Goal: Transaction & Acquisition: Purchase product/service

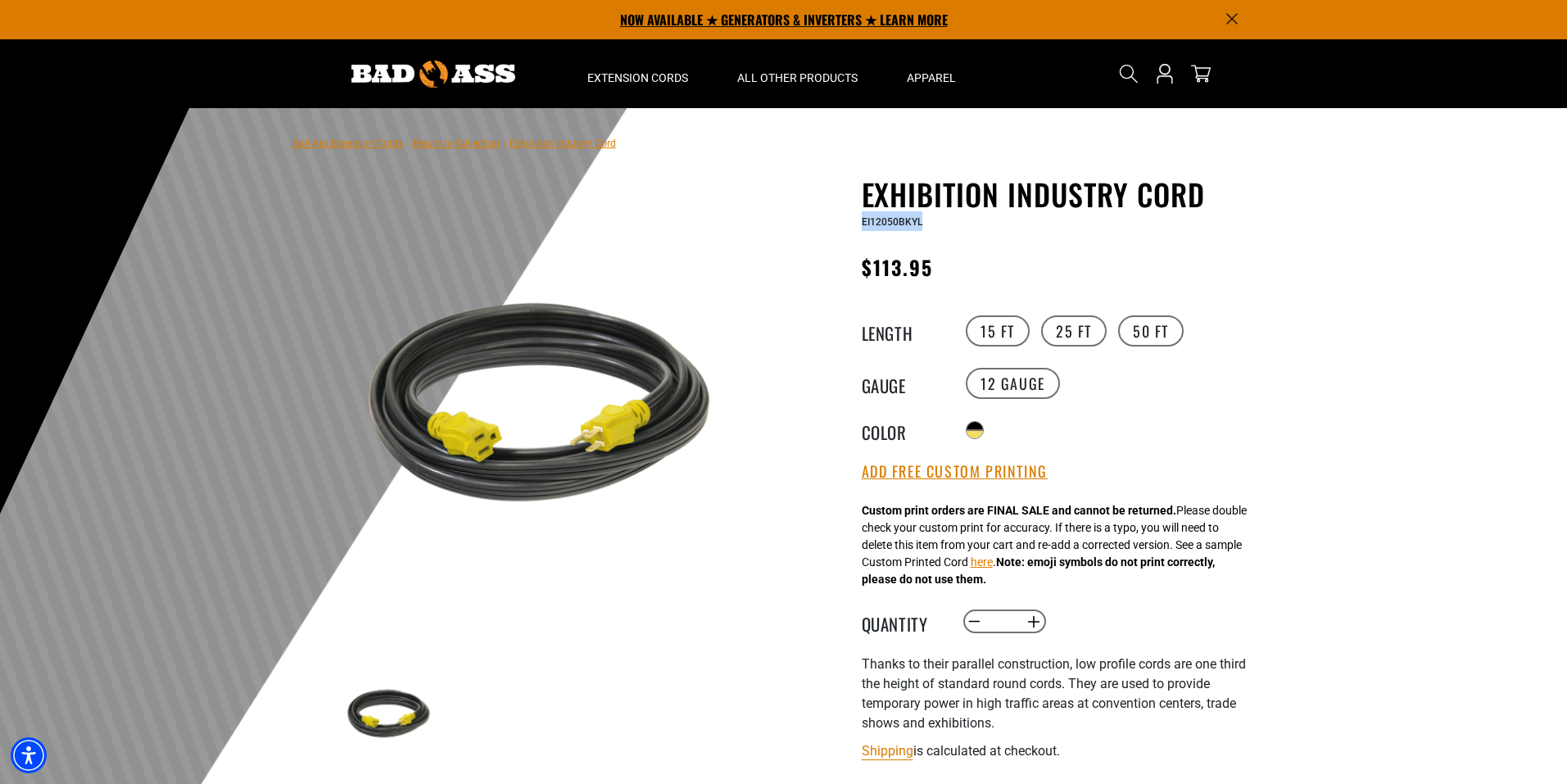
click at [1237, 13] on p "NOW AVAILABLE ★ GENERATORS & INVERTERS ★ LEARN MORE" at bounding box center [784, 20] width 910 height 39
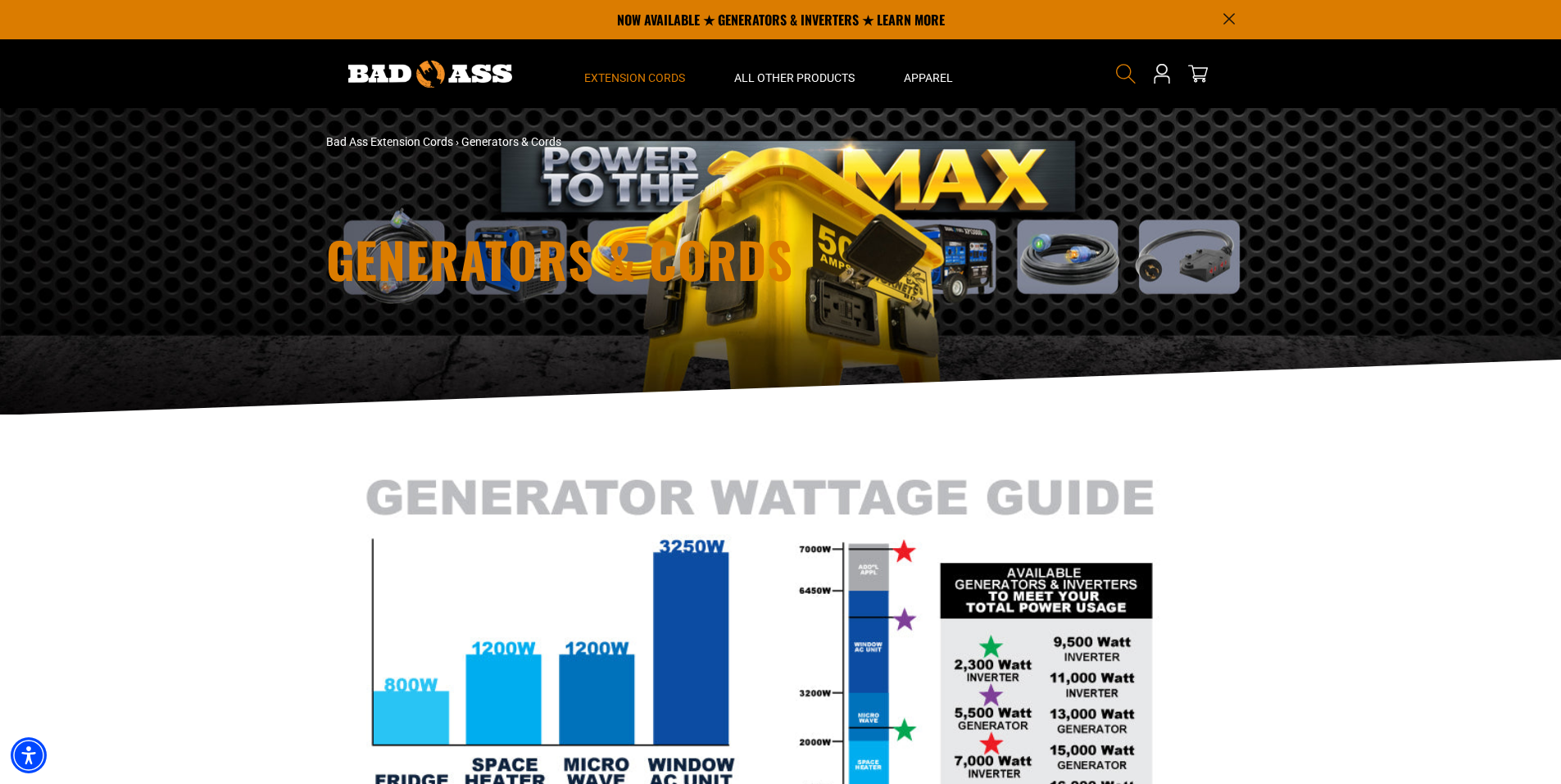
click at [1126, 67] on icon "Search" at bounding box center [1125, 73] width 21 height 21
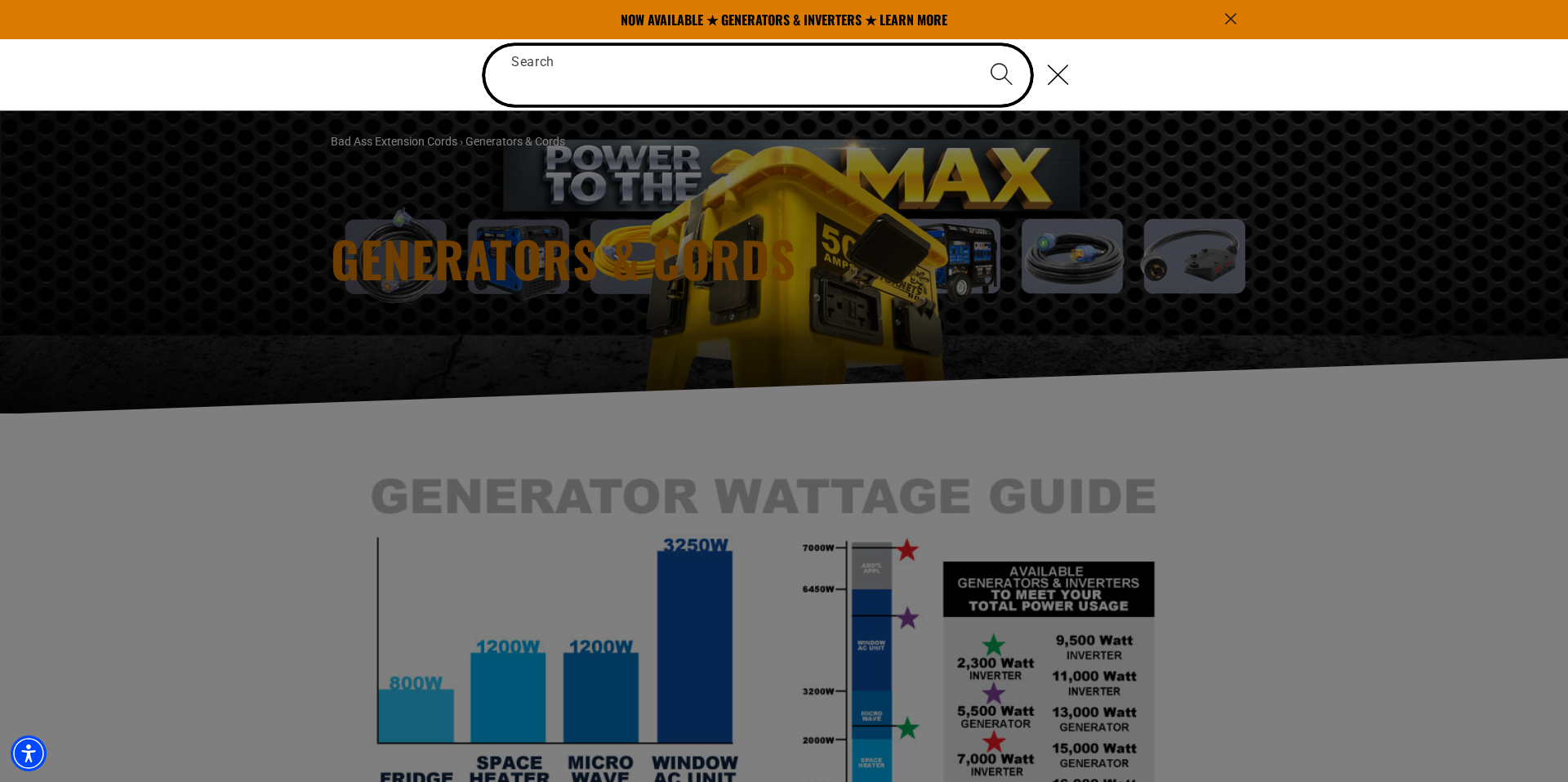
click at [822, 71] on input "Search" at bounding box center [757, 75] width 546 height 59
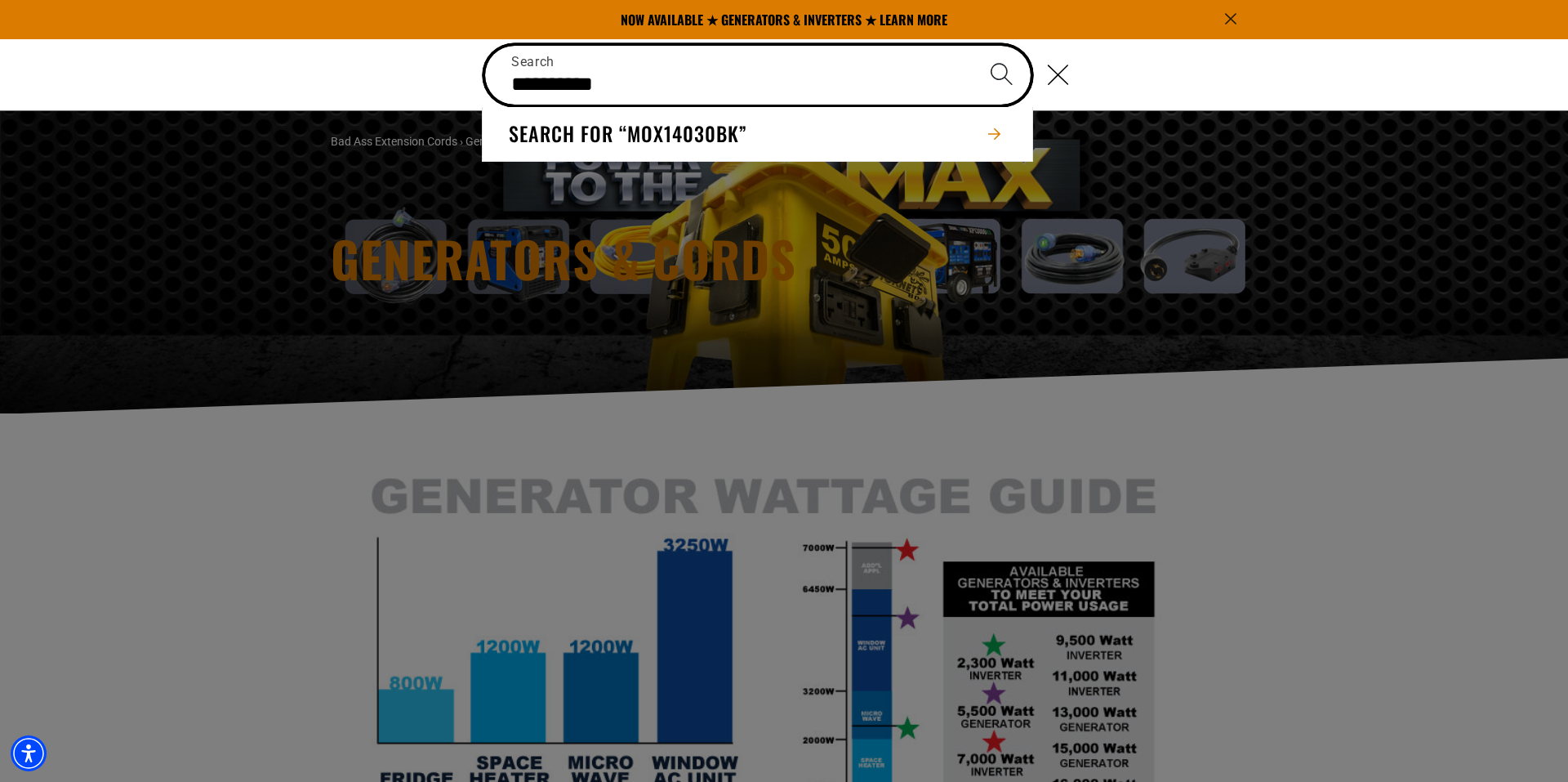
type input "**********"
click at [973, 46] on button "Search" at bounding box center [1001, 74] width 57 height 57
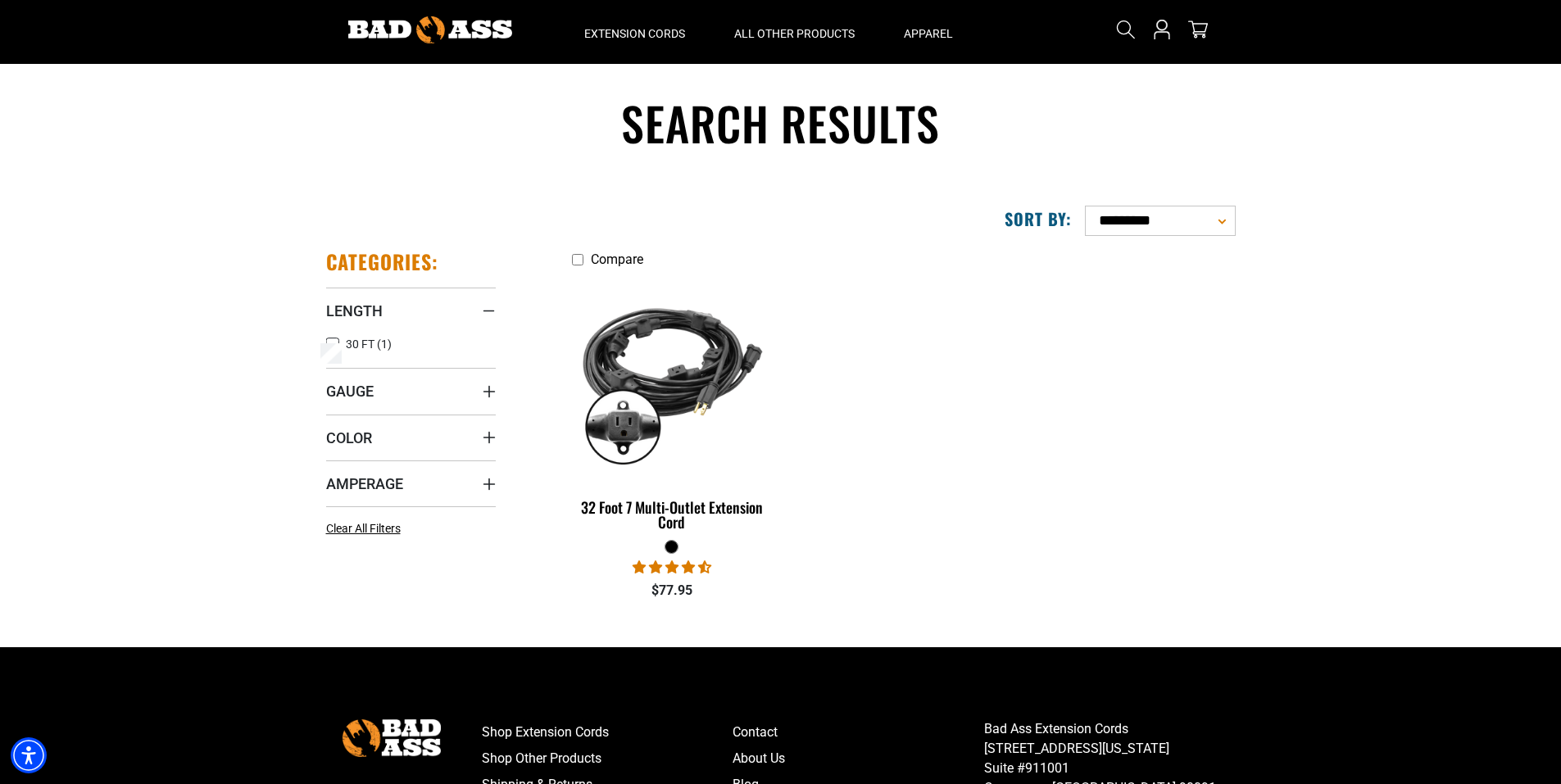
scroll to position [82, 0]
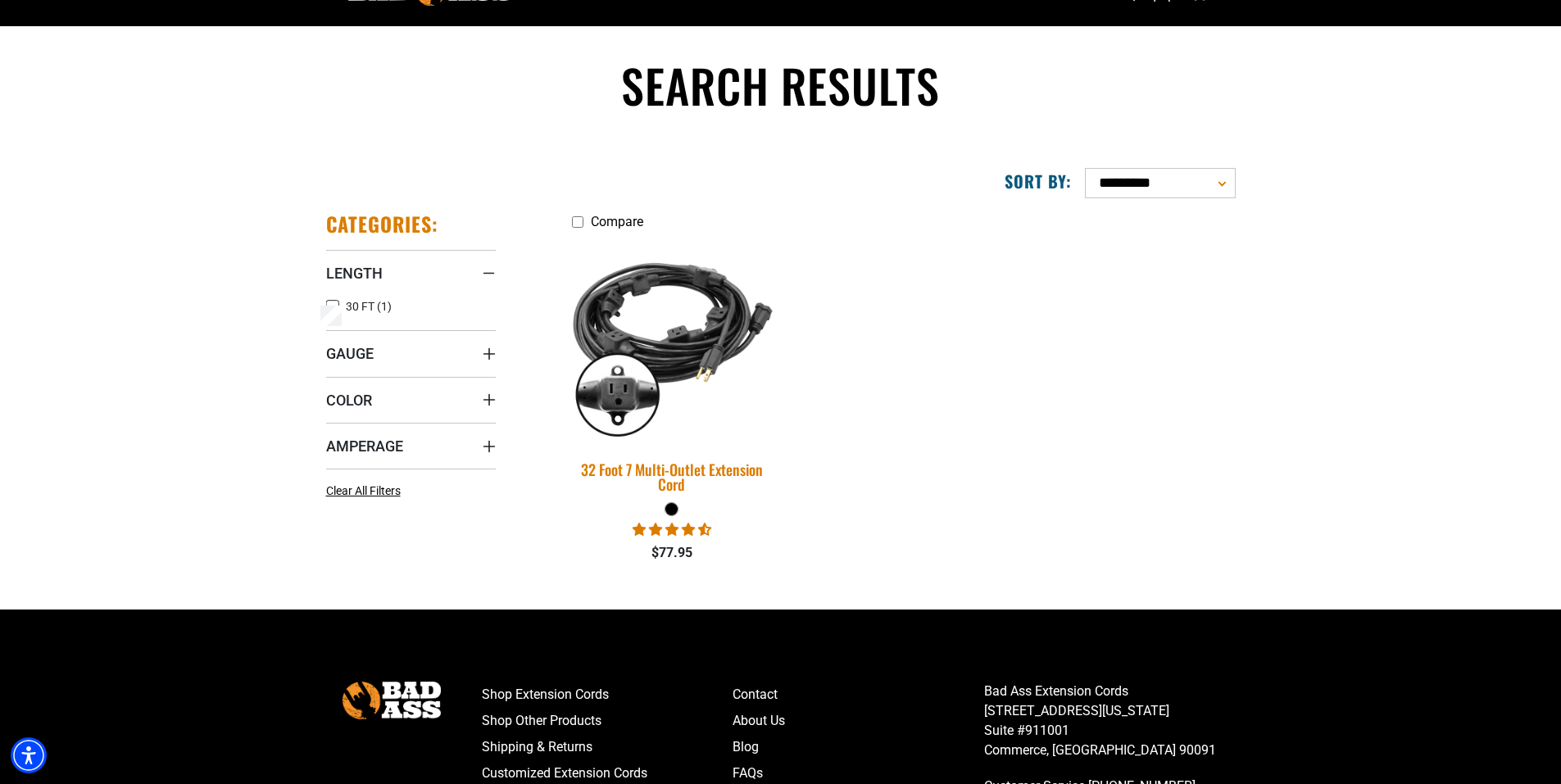
click at [701, 334] on img at bounding box center [671, 340] width 229 height 209
